Goal: Information Seeking & Learning: Find specific fact

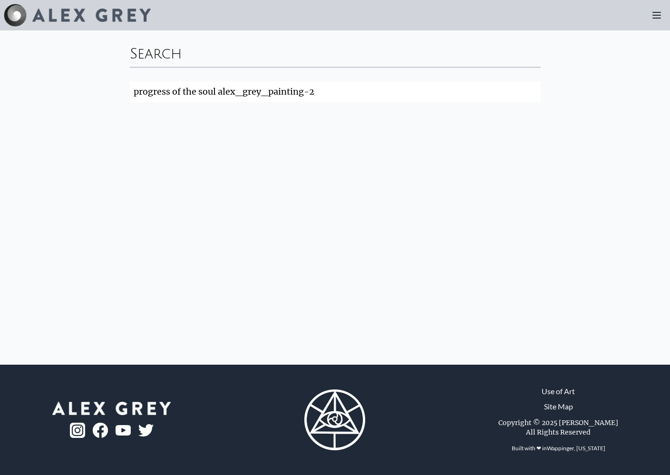
drag, startPoint x: 269, startPoint y: 94, endPoint x: 10, endPoint y: 80, distance: 258.9
click at [332, 87] on input "progress of the soul alex_grey_painting-2" at bounding box center [335, 91] width 411 height 21
drag, startPoint x: 329, startPoint y: 87, endPoint x: 121, endPoint y: 82, distance: 208.7
click at [121, 82] on div "Search progress of the soul alex_grey_painting-2 Search" at bounding box center [335, 197] width 670 height 334
type input "painting"
